Goal: Task Accomplishment & Management: Use online tool/utility

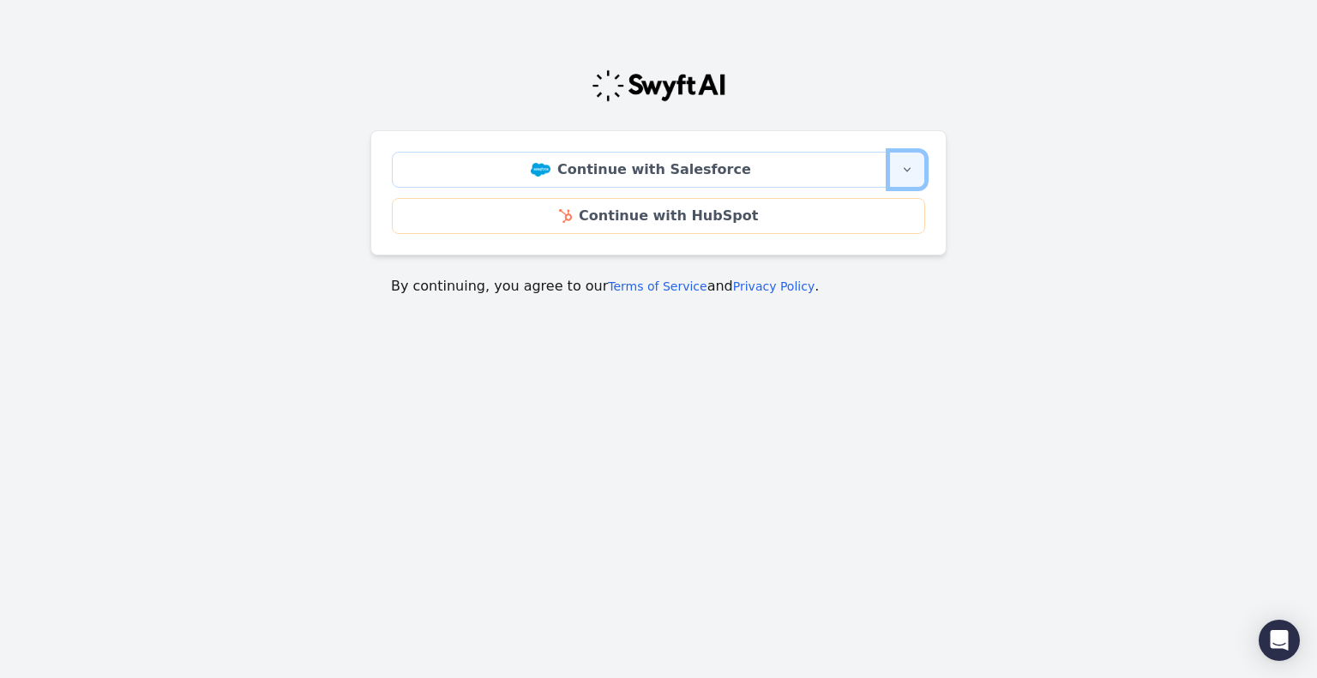
click at [919, 177] on button "More sign-in options" at bounding box center [907, 170] width 36 height 36
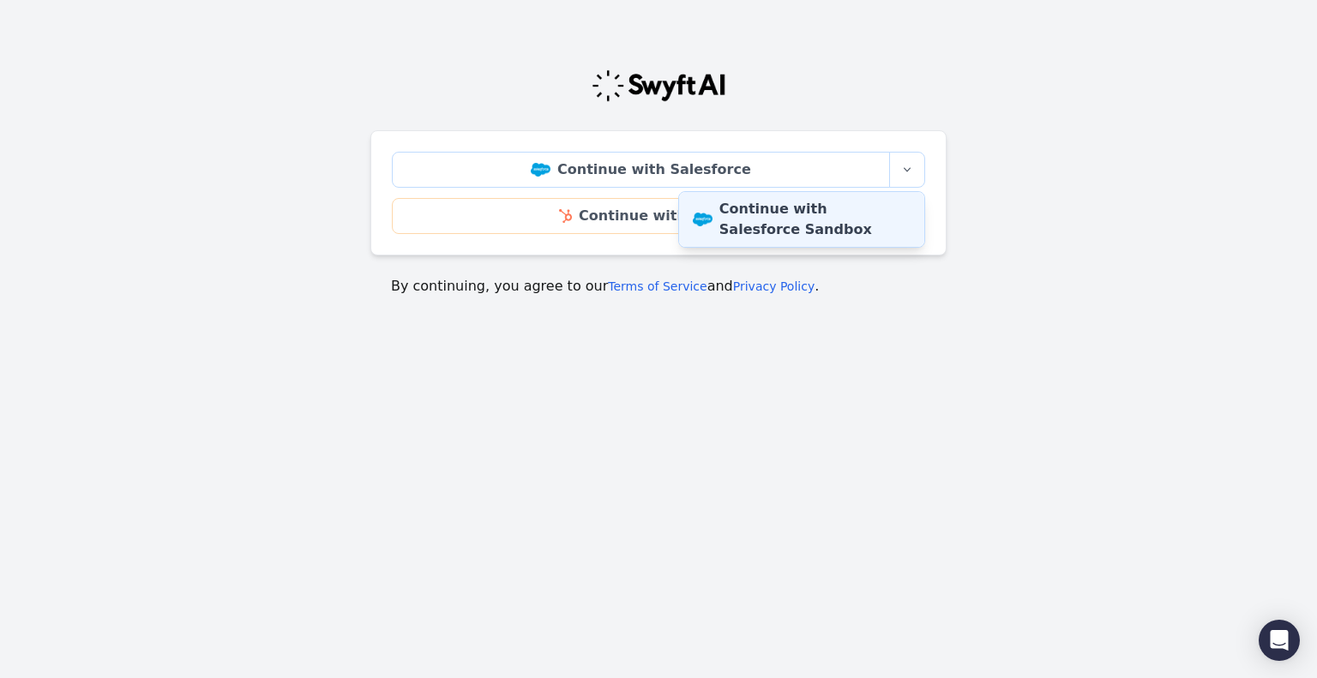
click at [864, 215] on link "Continue with Salesforce Sandbox" at bounding box center [801, 219] width 245 height 55
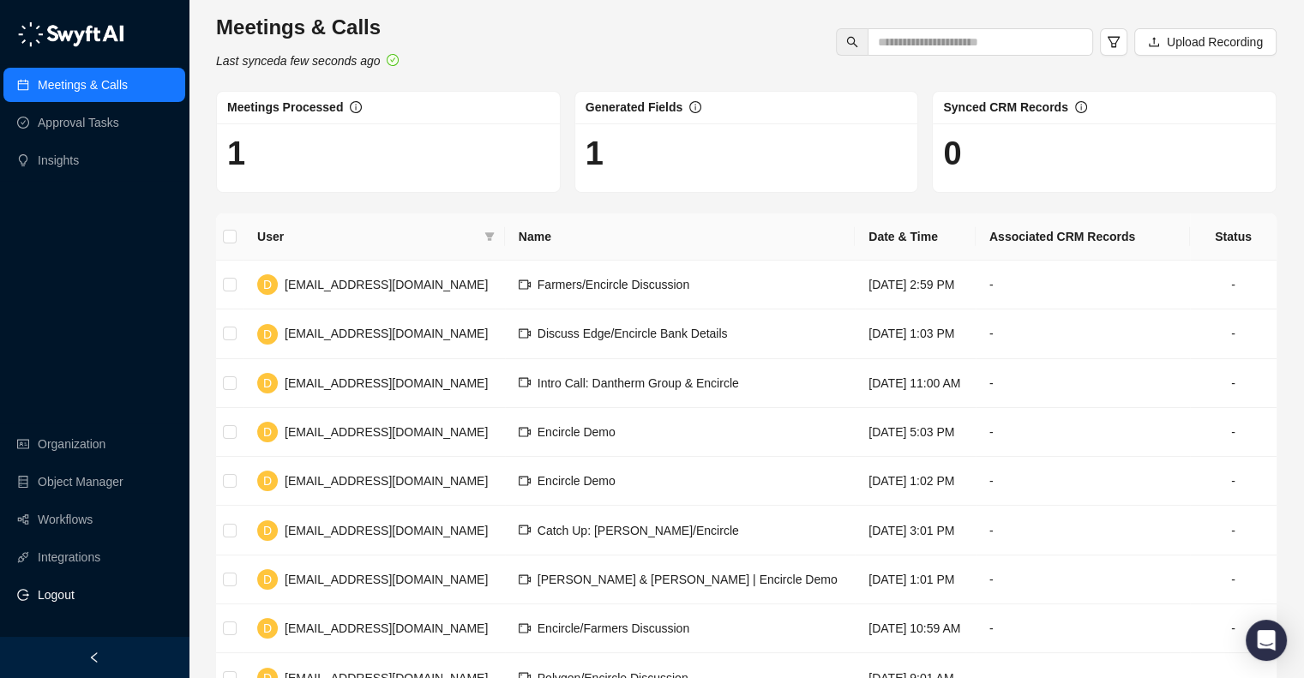
click at [71, 595] on span "Logout" at bounding box center [56, 595] width 37 height 34
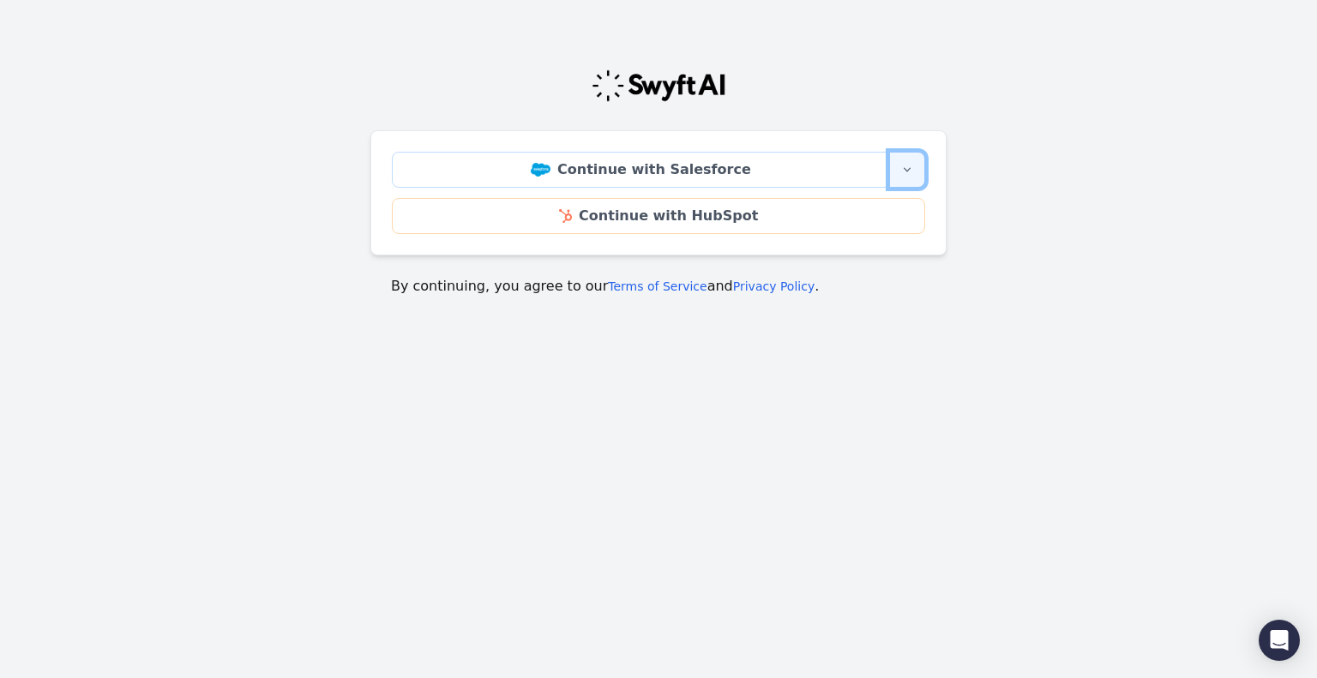
click at [916, 167] on button "More sign-in options" at bounding box center [907, 170] width 36 height 36
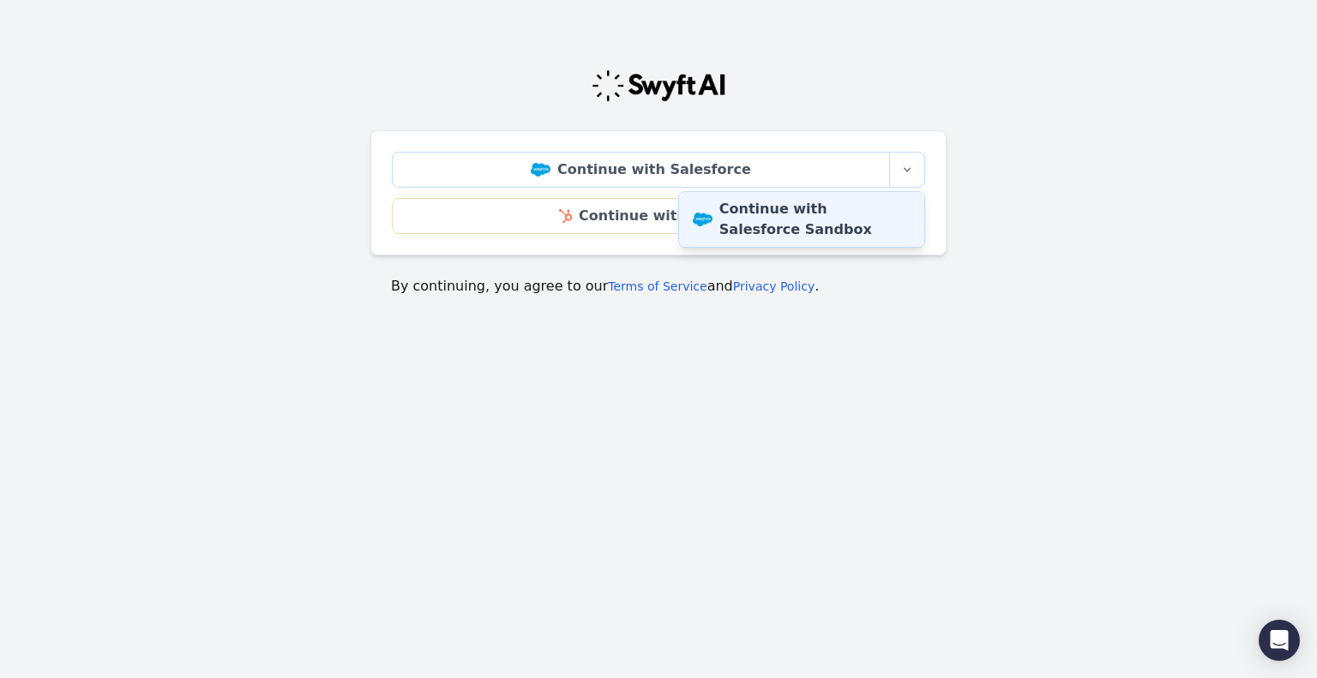
click at [863, 214] on link "Continue with Salesforce Sandbox" at bounding box center [801, 219] width 245 height 55
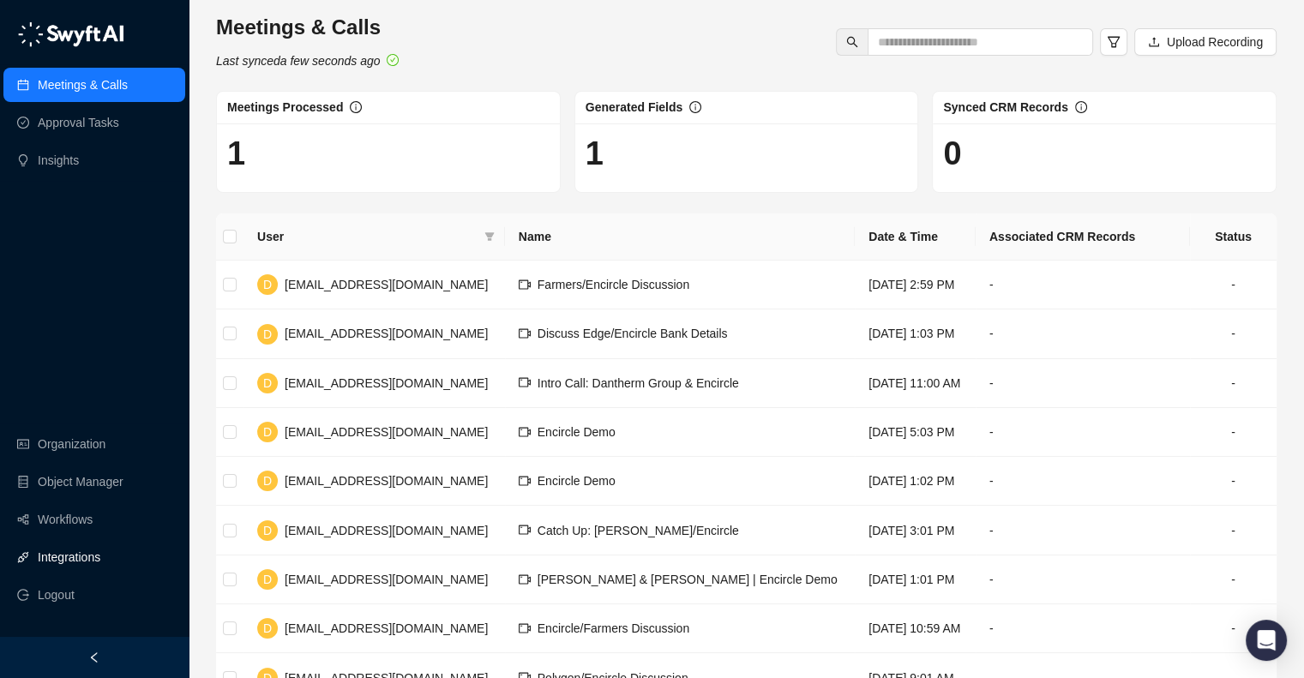
click at [76, 555] on link "Integrations" at bounding box center [69, 557] width 63 height 34
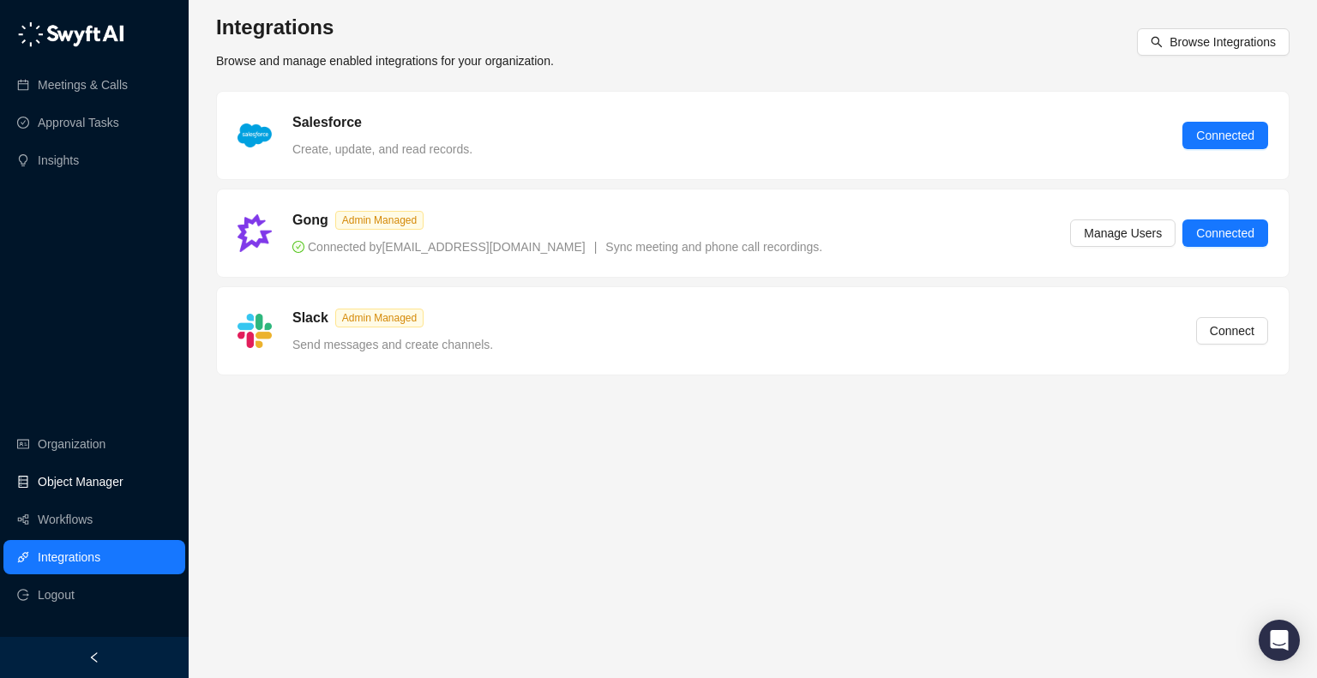
click at [83, 479] on link "Object Manager" at bounding box center [81, 482] width 86 height 34
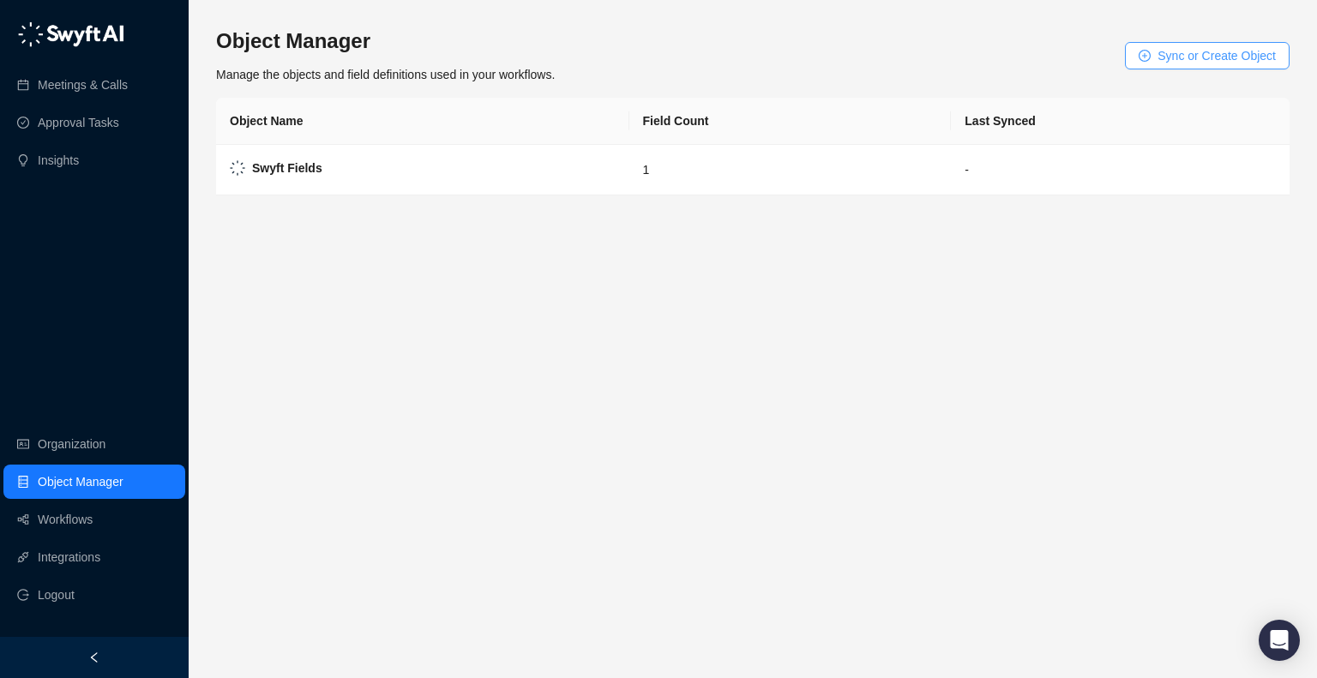
click at [1183, 57] on span "Sync or Create Object" at bounding box center [1217, 55] width 118 height 19
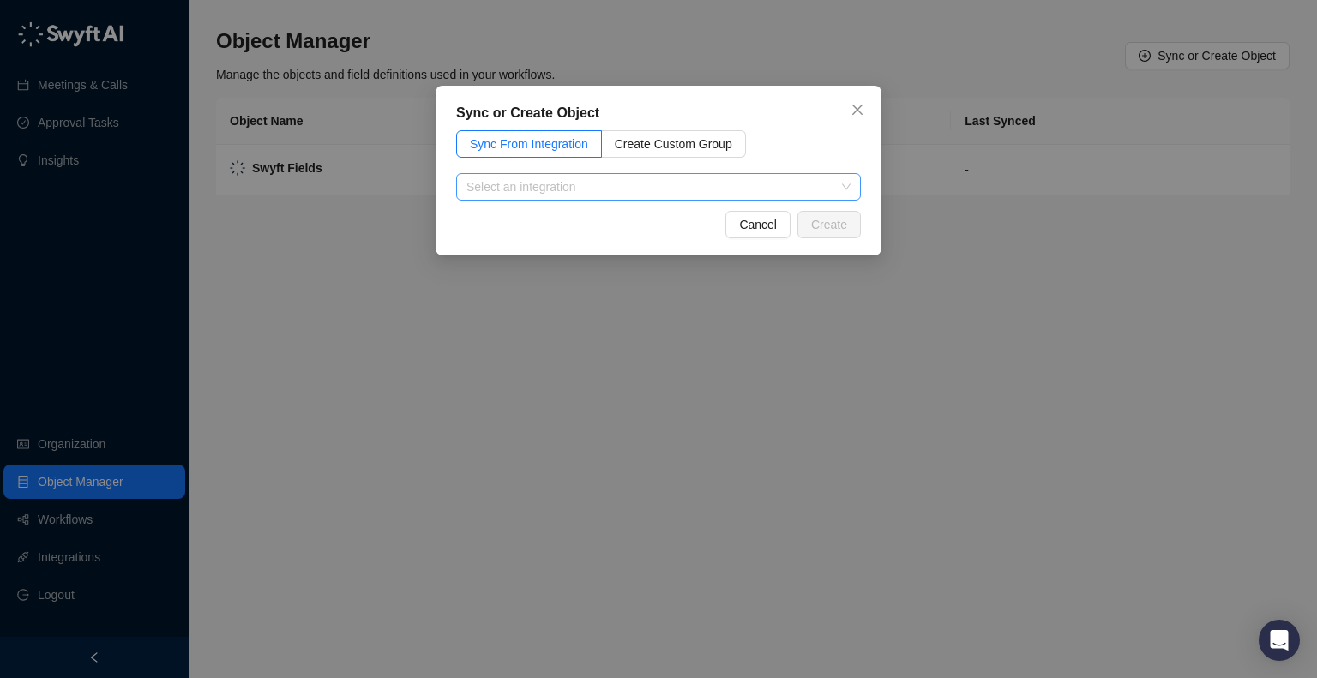
click at [572, 175] on input "search" at bounding box center [654, 187] width 374 height 26
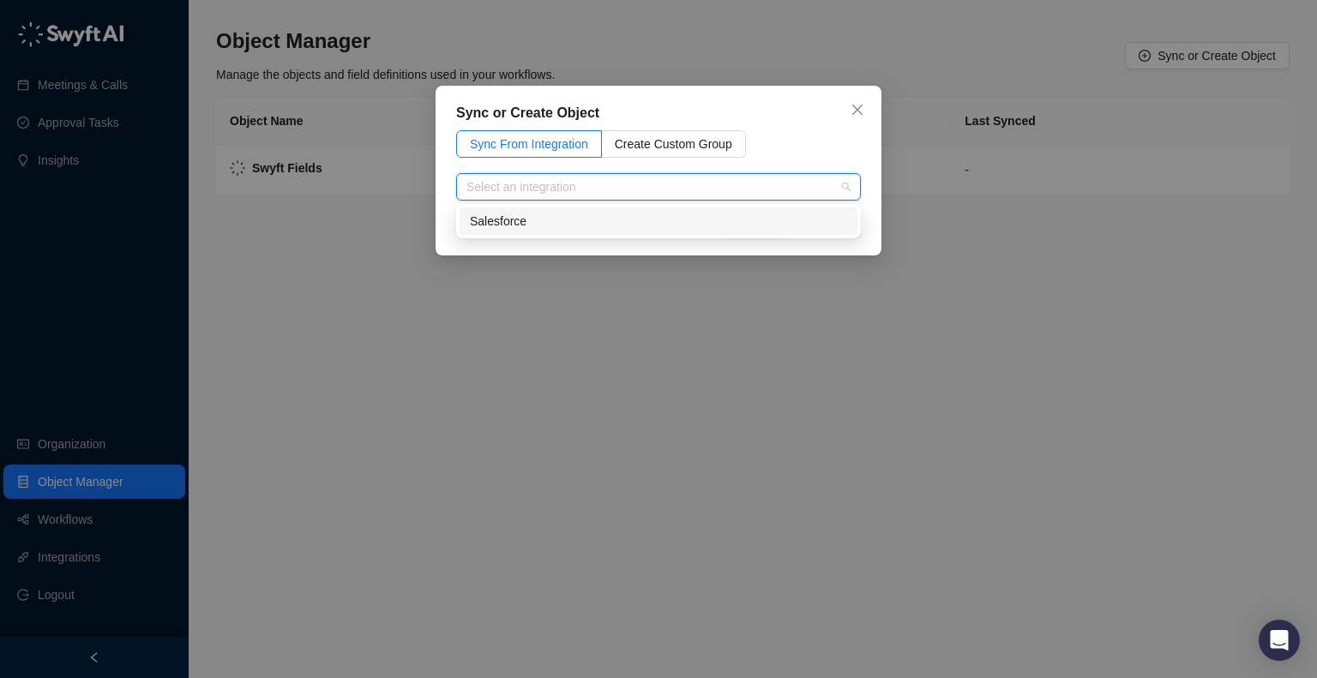
click at [613, 219] on div "Salesforce" at bounding box center [658, 221] width 377 height 19
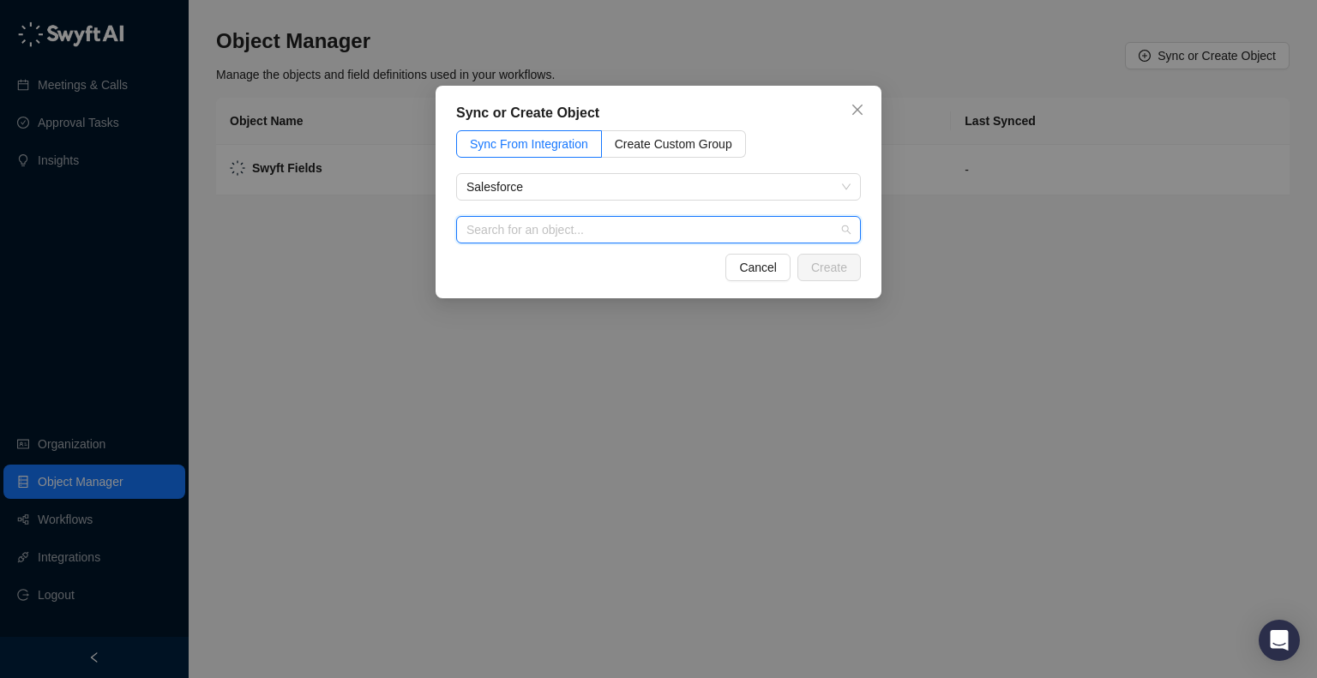
click at [629, 239] on input "search" at bounding box center [654, 230] width 374 height 26
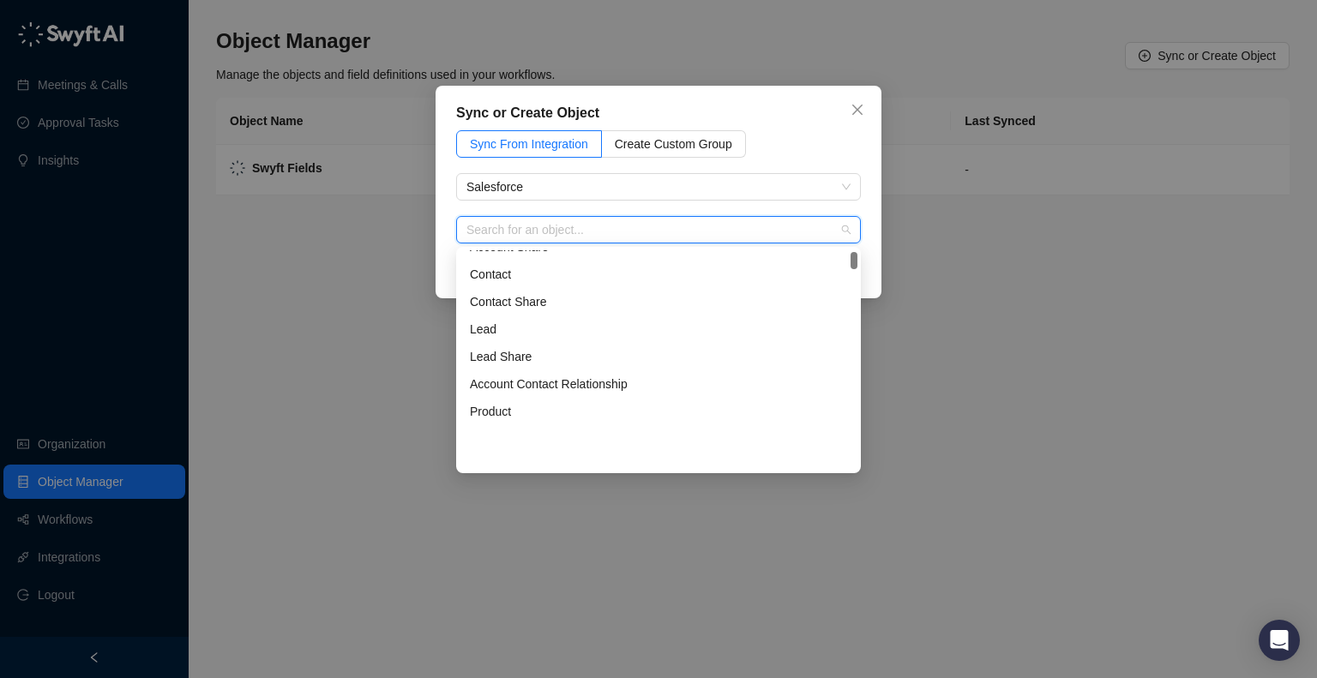
scroll to position [343, 0]
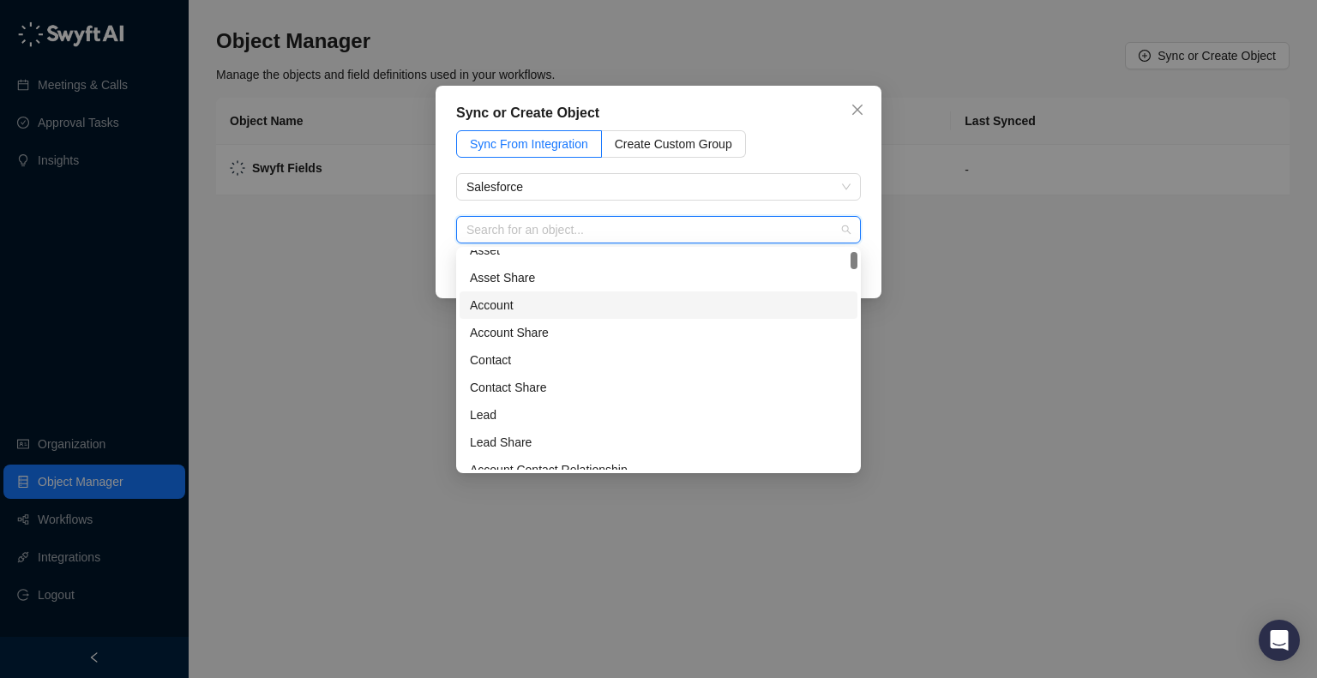
click at [586, 317] on div "Account" at bounding box center [659, 305] width 398 height 27
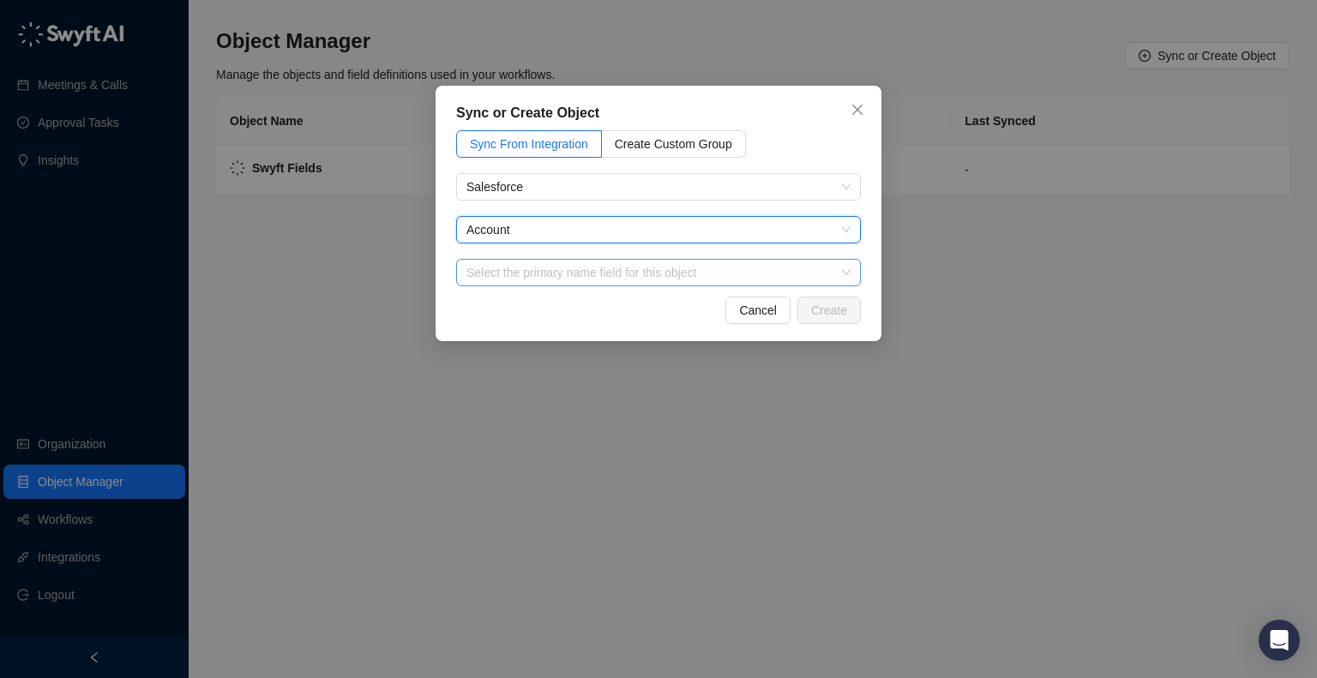
click at [607, 263] on input "search" at bounding box center [654, 273] width 374 height 26
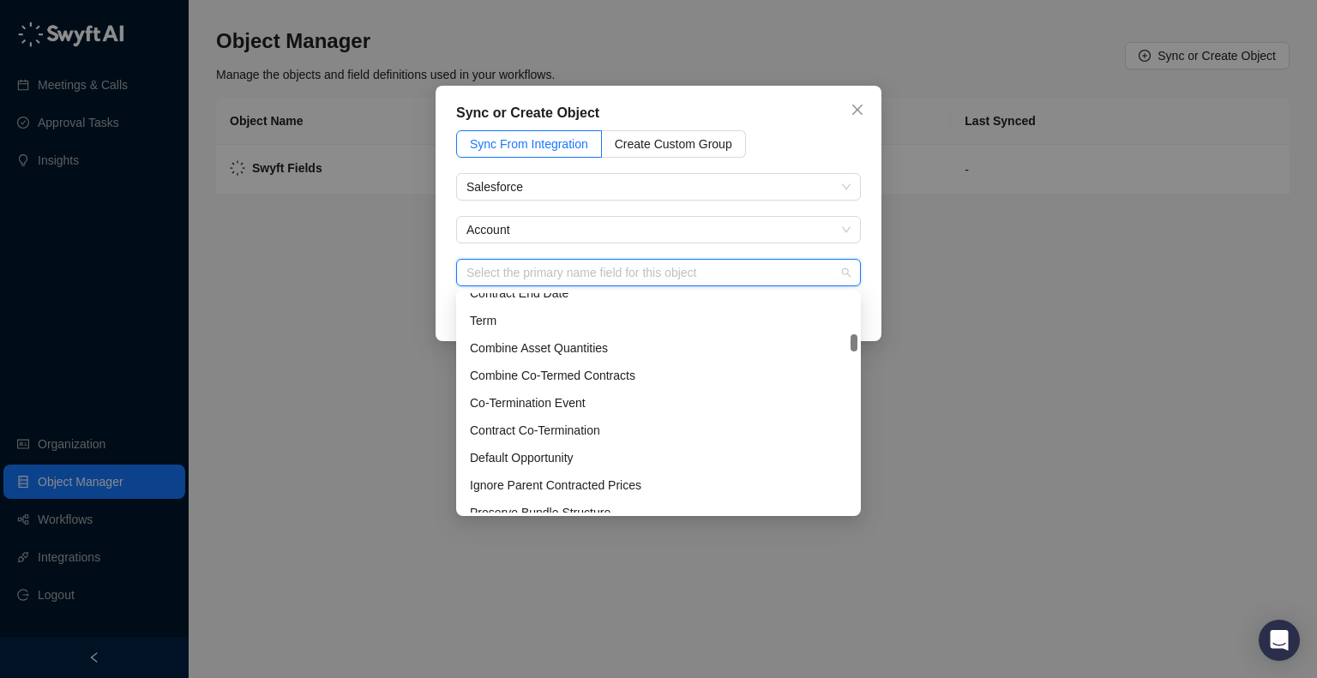
scroll to position [1801, 0]
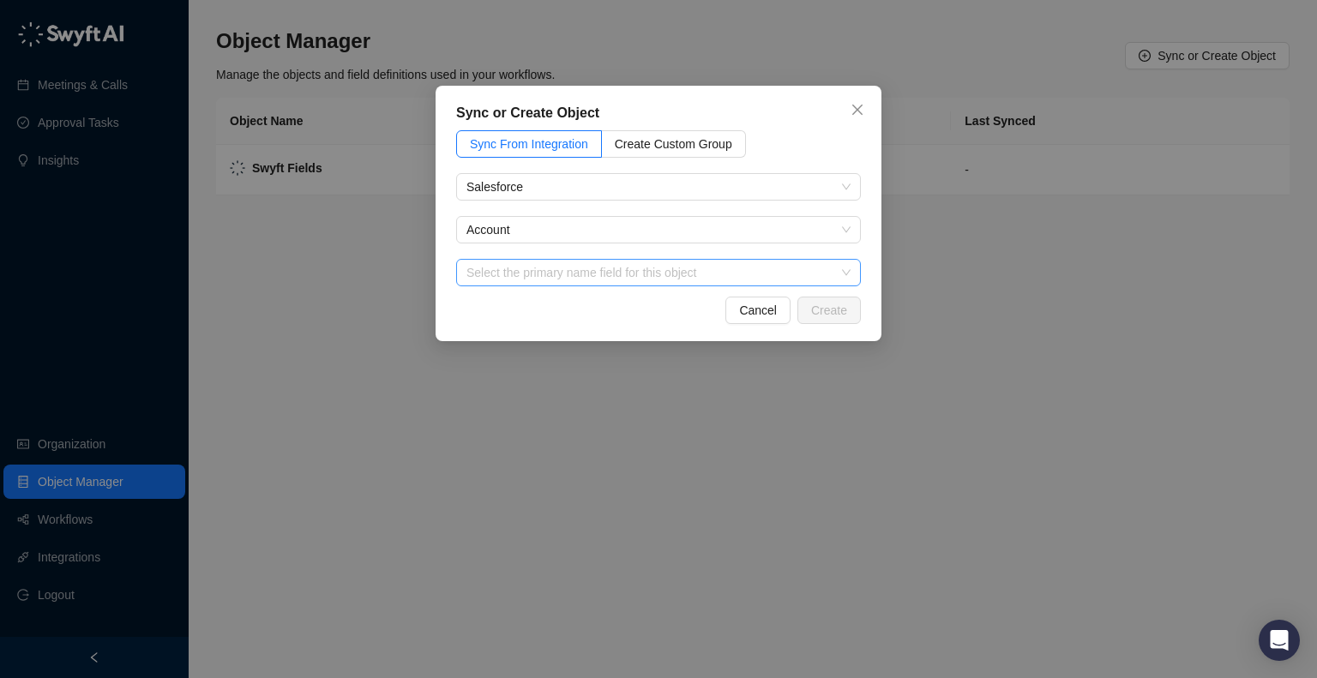
click at [576, 274] on input "search" at bounding box center [654, 273] width 374 height 26
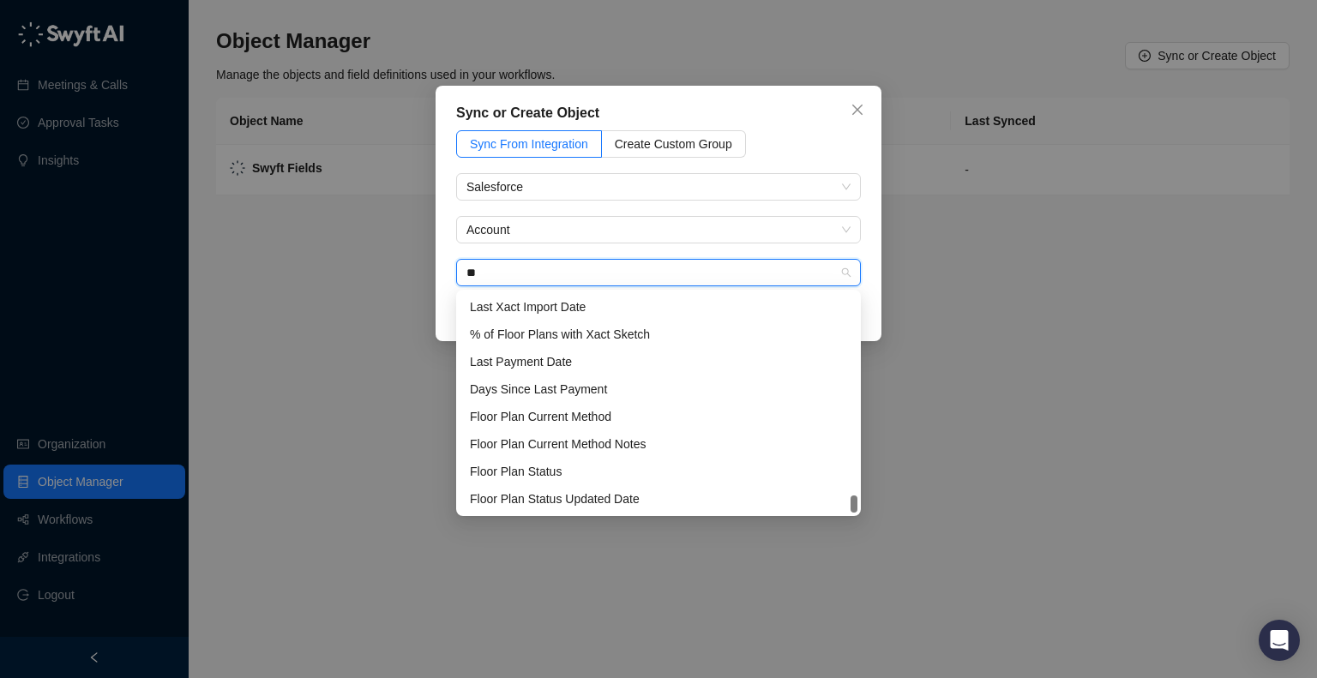
scroll to position [247, 0]
type input "****"
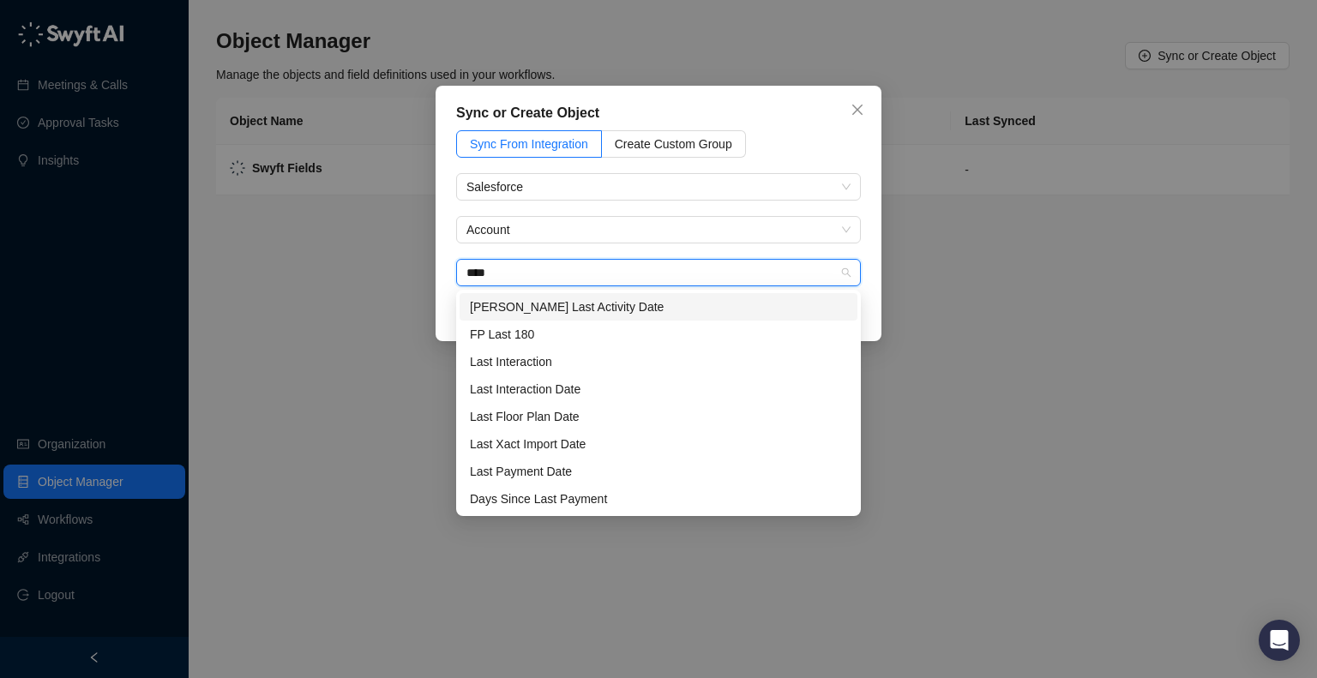
drag, startPoint x: 508, startPoint y: 280, endPoint x: 461, endPoint y: 271, distance: 47.1
click at [461, 271] on div "**** Select the primary name field for this object" at bounding box center [658, 272] width 405 height 27
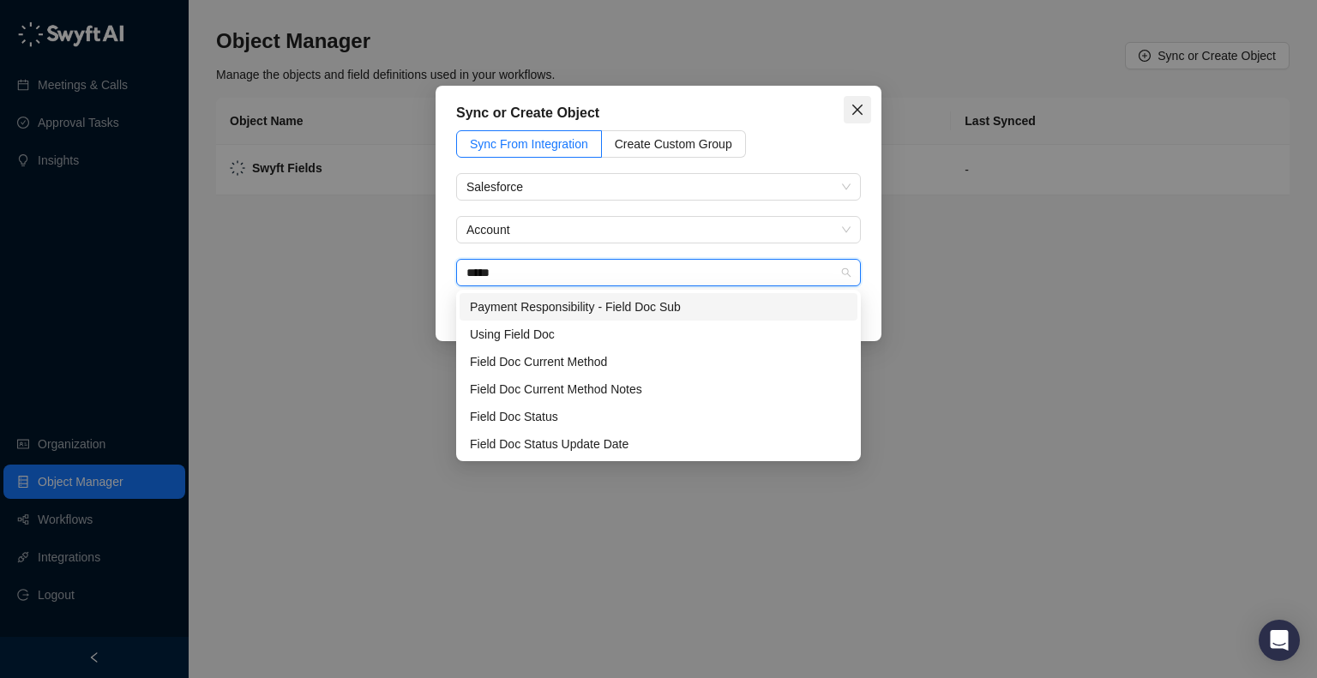
type input "*****"
click at [851, 105] on icon "close" at bounding box center [858, 110] width 14 height 14
